Goal: Find specific page/section: Find specific page/section

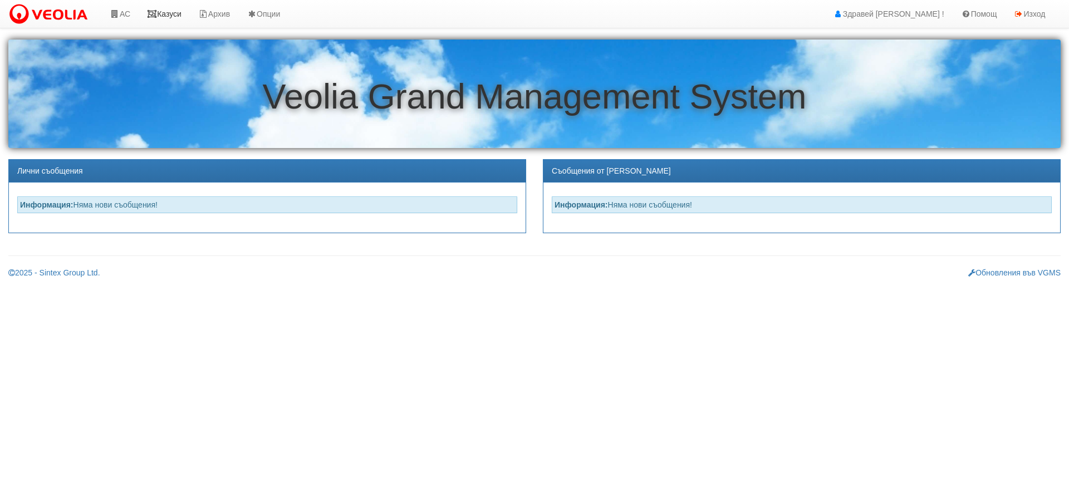
click at [169, 10] on link "Казуси" at bounding box center [164, 14] width 51 height 28
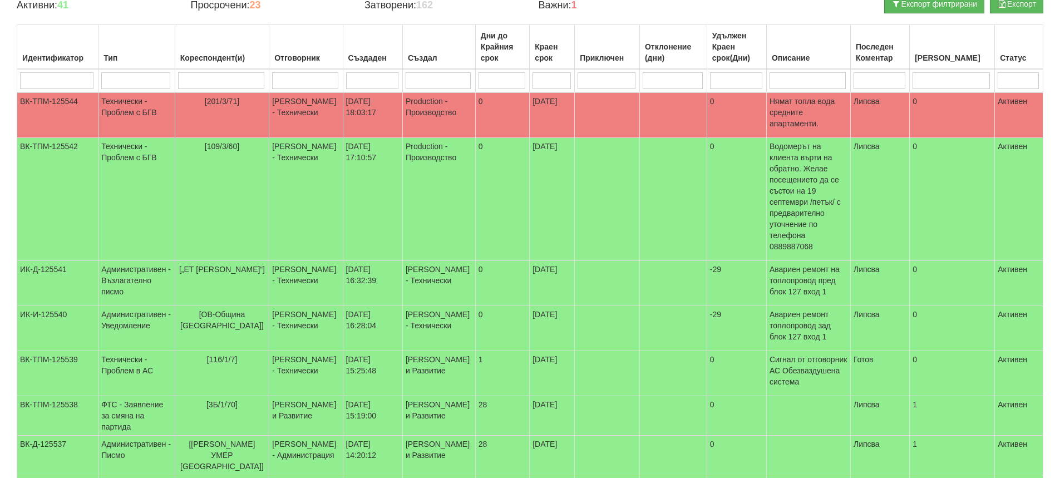
scroll to position [111, 0]
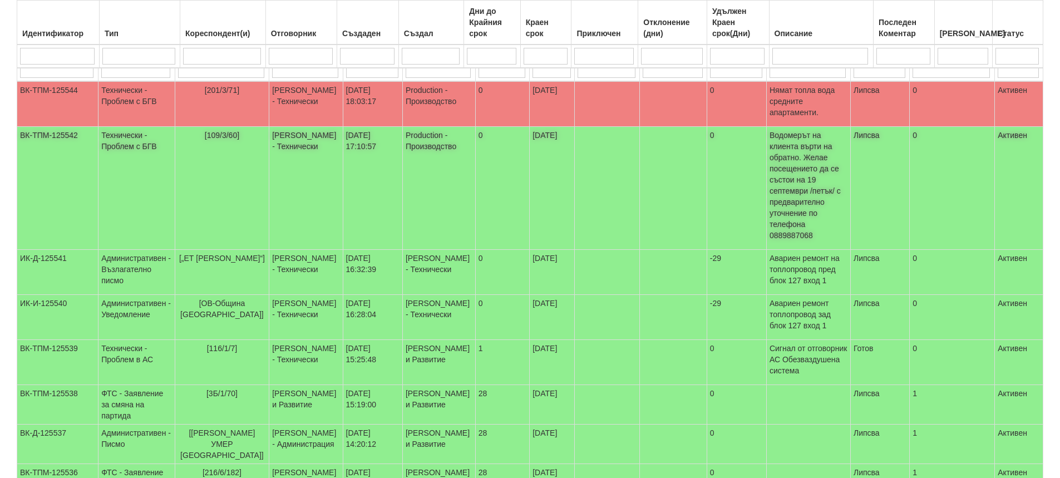
scroll to position [167, 0]
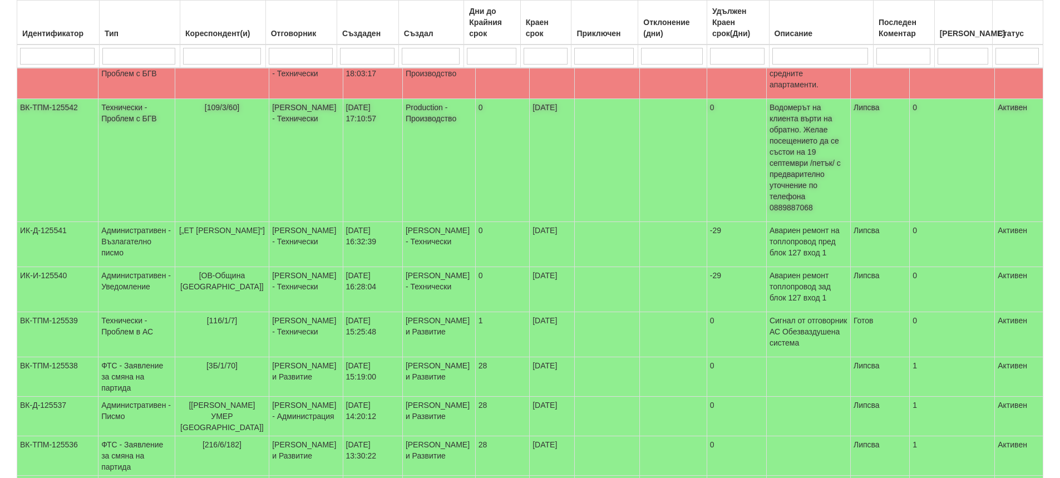
click at [253, 135] on td "[109/3/60]" at bounding box center [222, 160] width 95 height 123
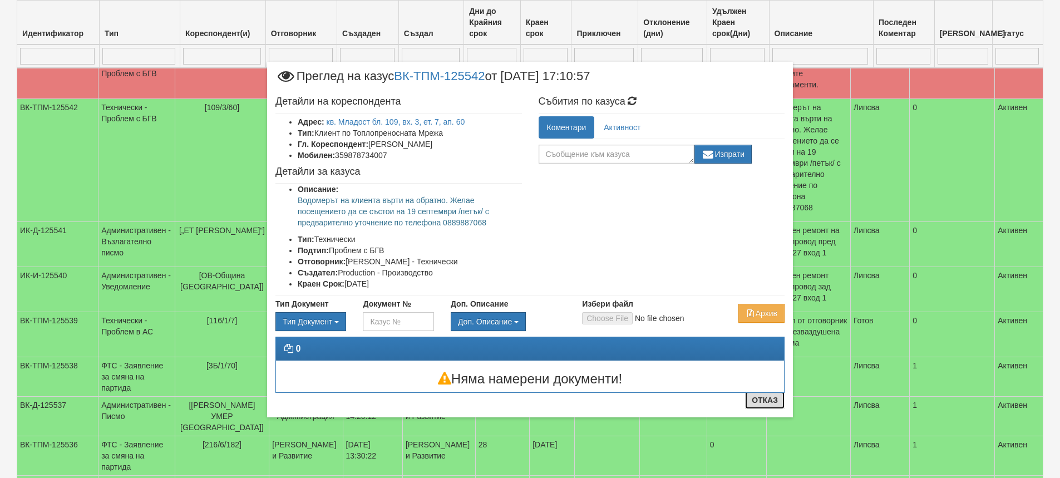
click at [766, 401] on button "Отказ" at bounding box center [765, 400] width 40 height 18
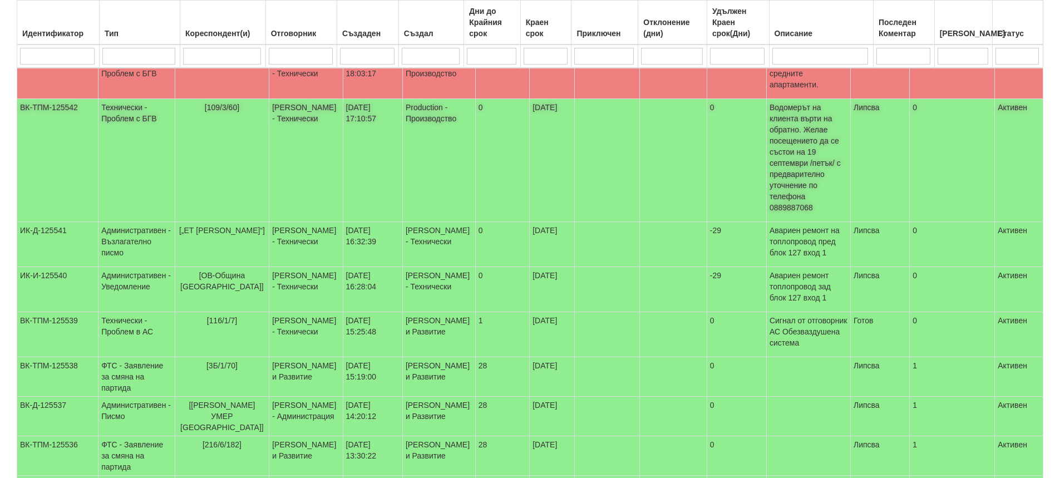
click at [531, 116] on td "17/09/2025" at bounding box center [552, 160] width 45 height 123
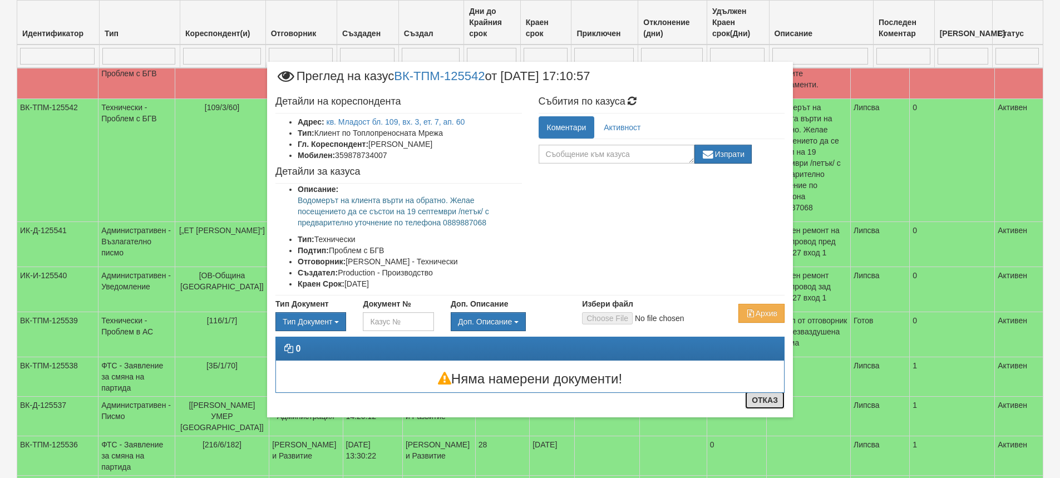
click at [756, 402] on button "Отказ" at bounding box center [765, 400] width 40 height 18
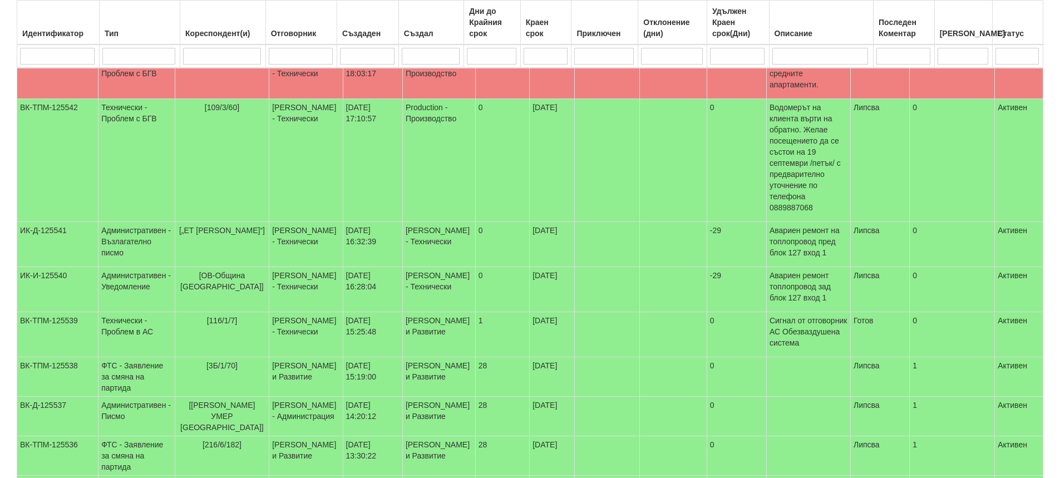
click at [206, 54] on input "search" at bounding box center [222, 56] width 78 height 17
type input "10"
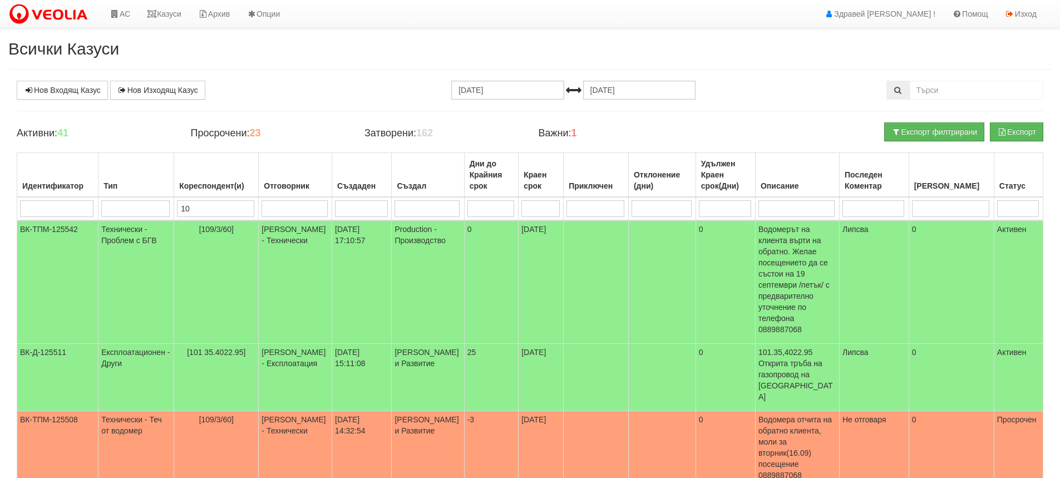
type input "109"
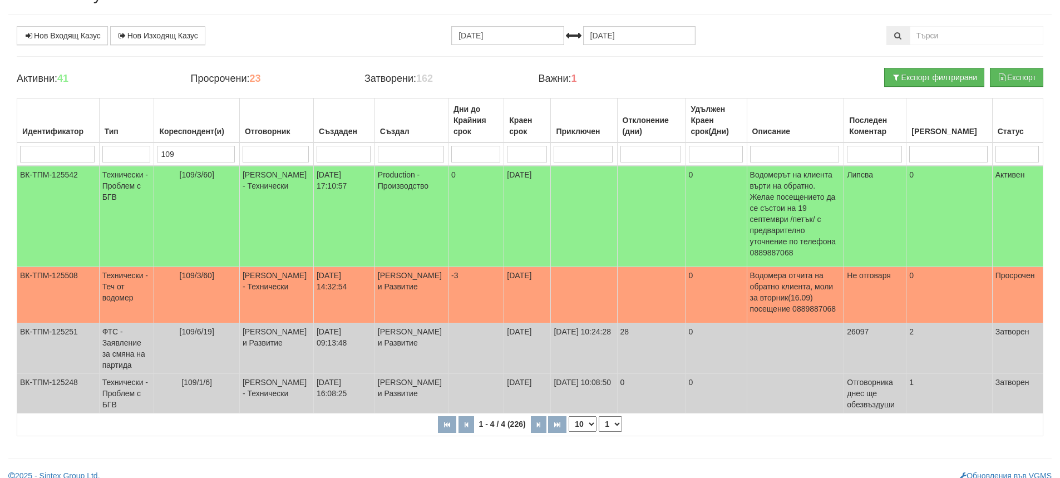
scroll to position [55, 0]
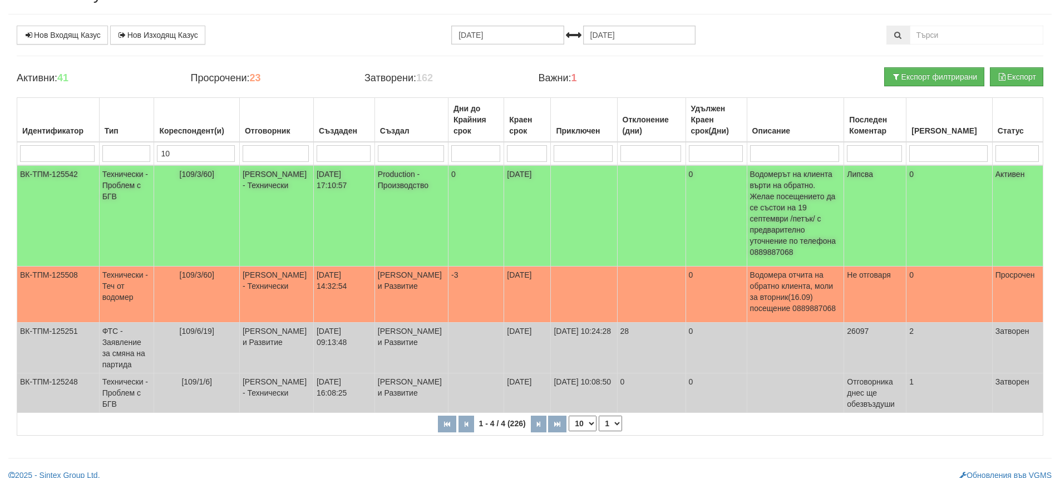
type input "1"
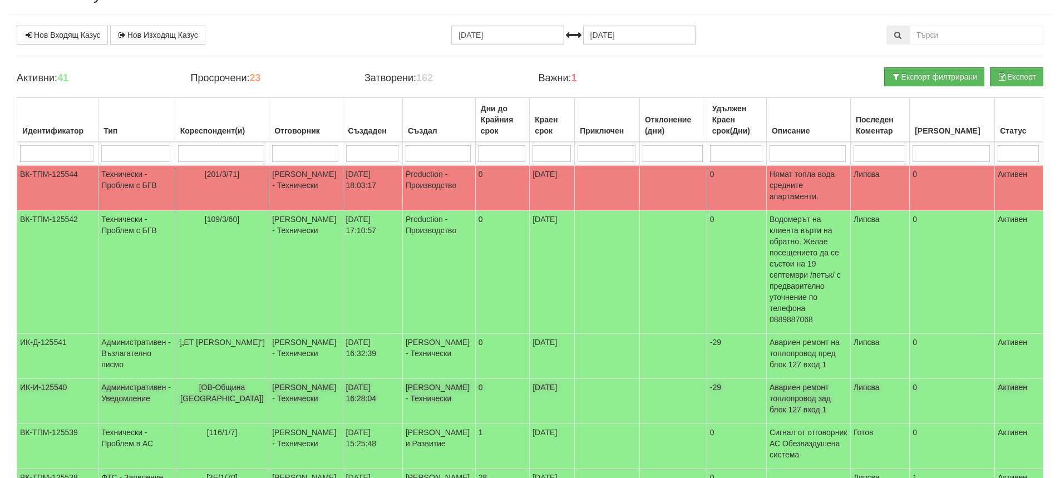
click at [123, 379] on td "Административен - Уведомление" at bounding box center [137, 401] width 76 height 45
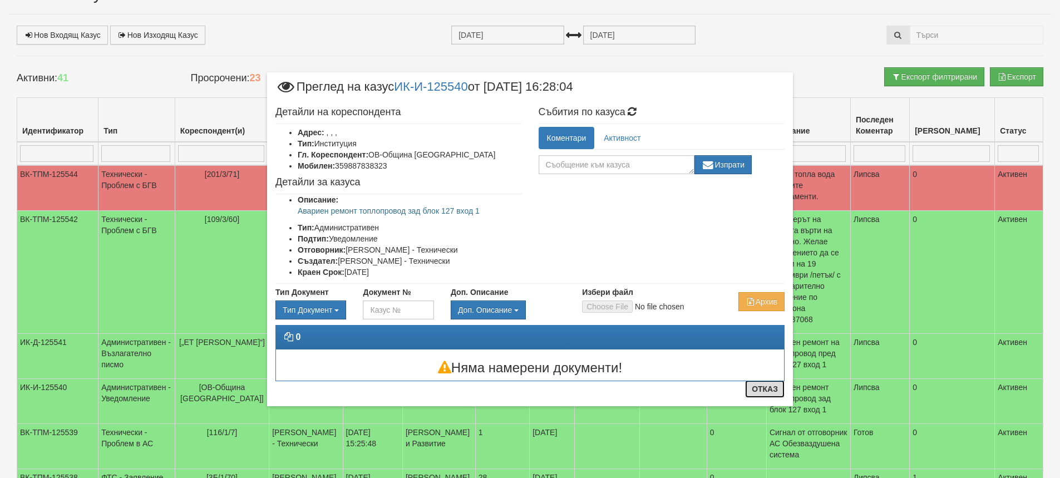
click at [760, 387] on button "Отказ" at bounding box center [765, 389] width 40 height 18
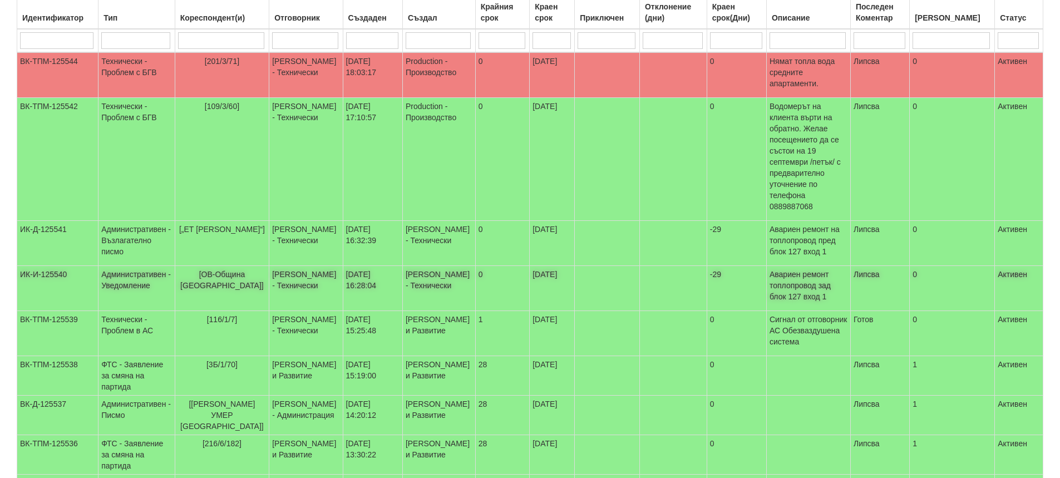
scroll to position [0, 0]
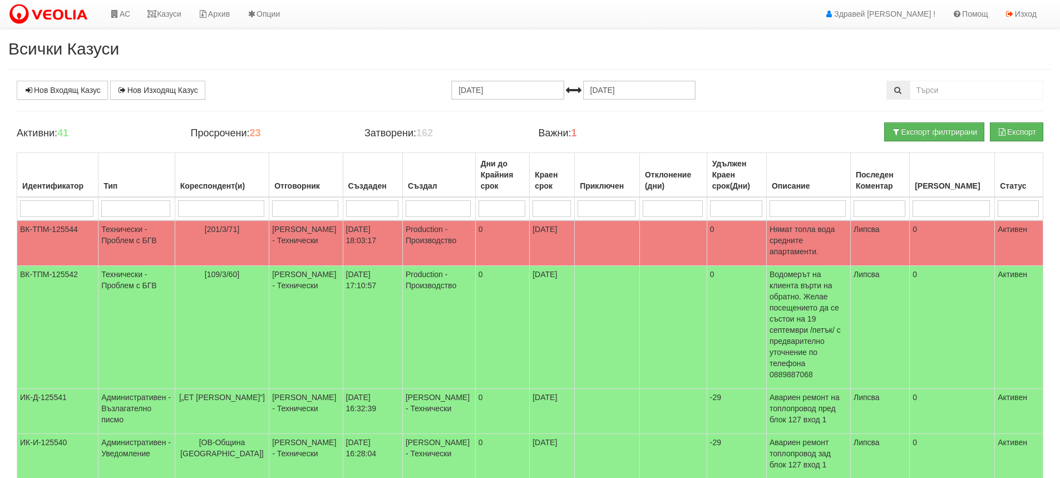
click at [248, 216] on input "search" at bounding box center [221, 208] width 86 height 17
type input "201"
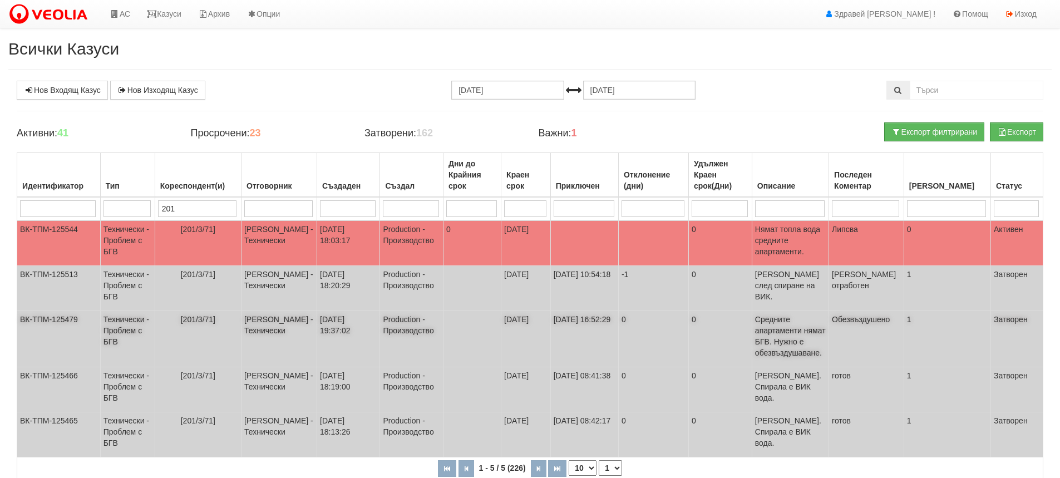
type input "201"
click at [321, 328] on td "11/09/2025 19:37:02" at bounding box center [348, 339] width 63 height 56
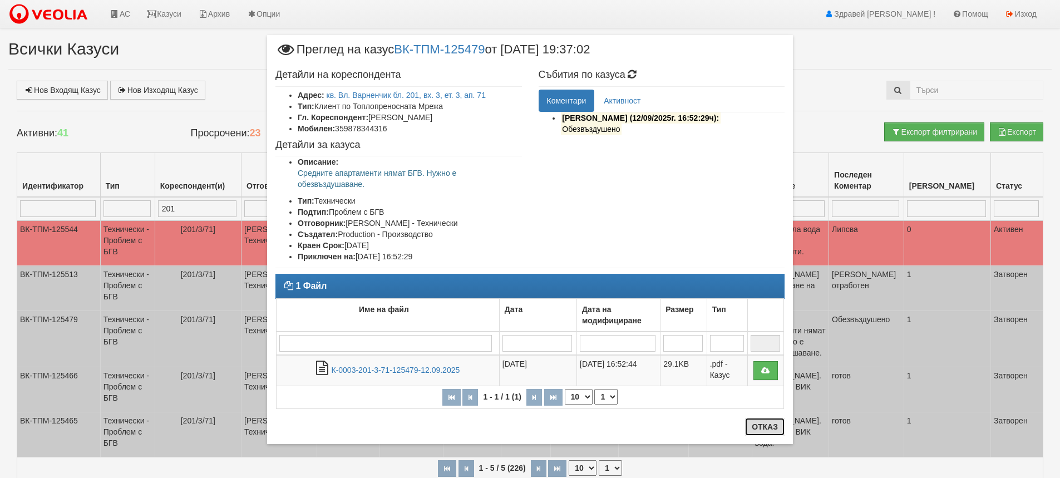
click at [771, 426] on button "Отказ" at bounding box center [765, 427] width 40 height 18
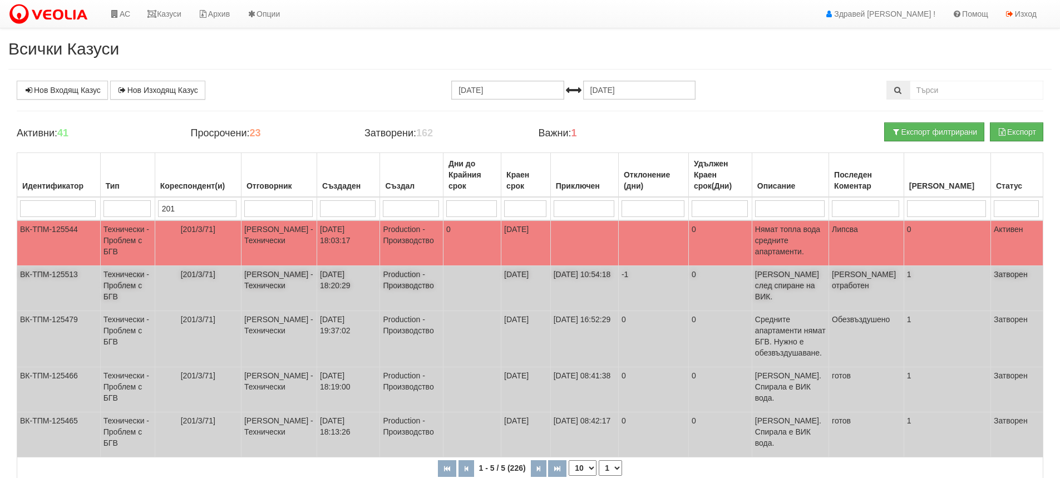
click at [271, 278] on td "Дончо Дончев - Технически" at bounding box center [279, 288] width 76 height 45
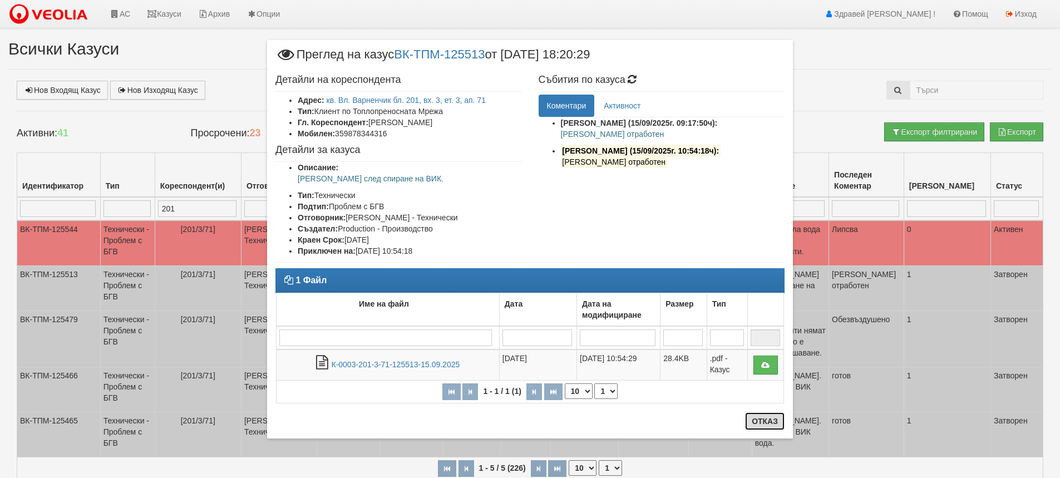
click at [767, 424] on button "Отказ" at bounding box center [765, 422] width 40 height 18
